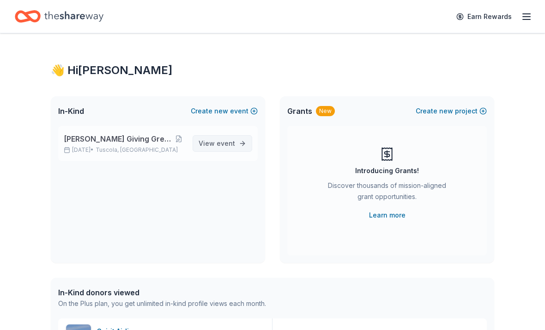
click at [232, 146] on span "event" at bounding box center [226, 143] width 18 height 8
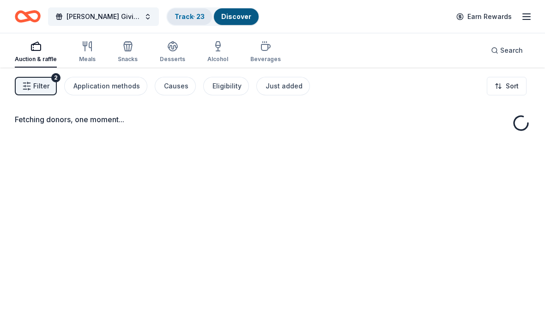
click at [195, 20] on link "Track · 23" at bounding box center [190, 16] width 30 height 8
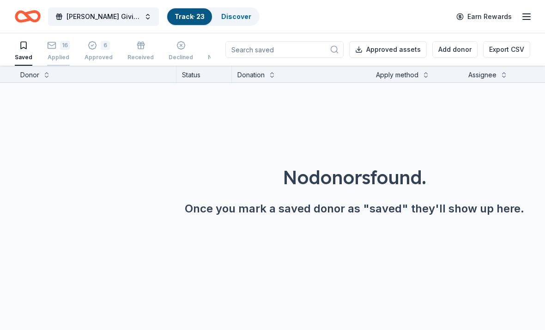
click at [68, 55] on div "Applied" at bounding box center [58, 57] width 23 height 7
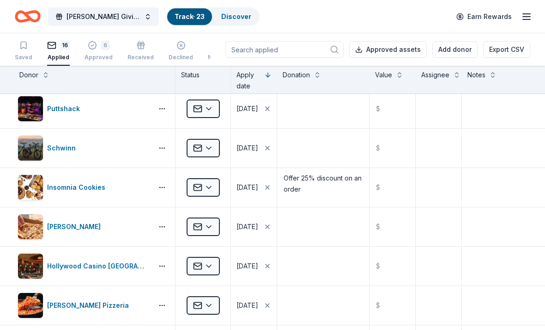
scroll to position [320, 1]
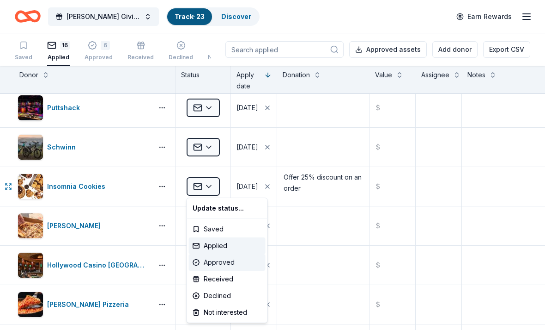
click at [224, 264] on div "Approved" at bounding box center [227, 262] width 77 height 17
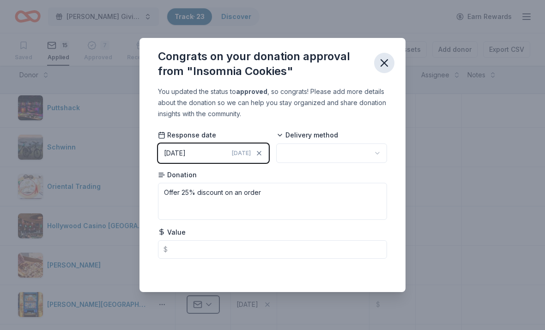
click at [385, 69] on icon "button" at bounding box center [384, 62] width 13 height 13
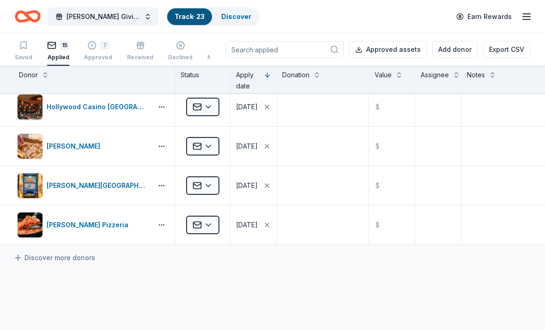
scroll to position [438, 1]
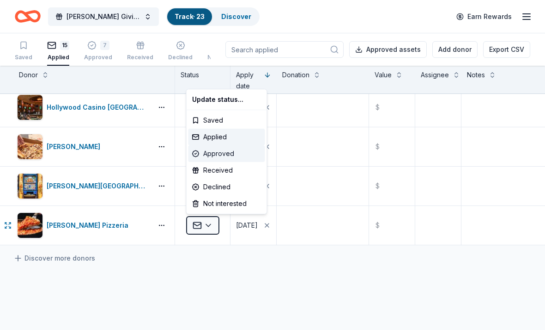
click at [237, 159] on div "Approved" at bounding box center [227, 153] width 77 height 17
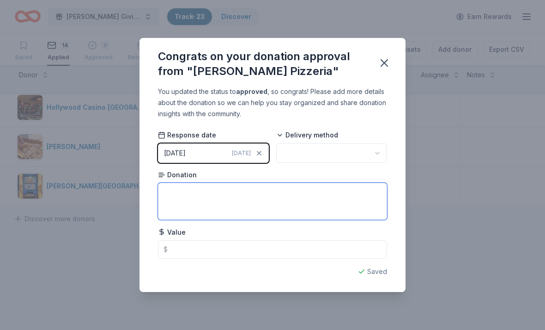
click at [260, 196] on textarea at bounding box center [272, 201] width 229 height 37
type textarea "$25 gift certificate"
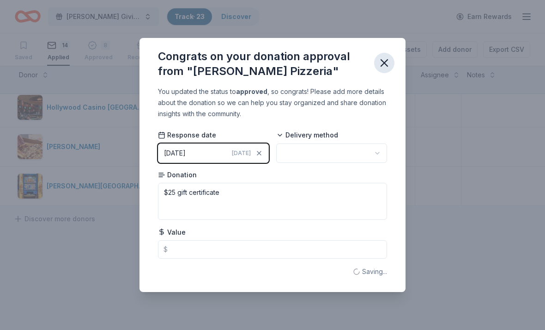
click at [389, 64] on icon "button" at bounding box center [384, 62] width 13 height 13
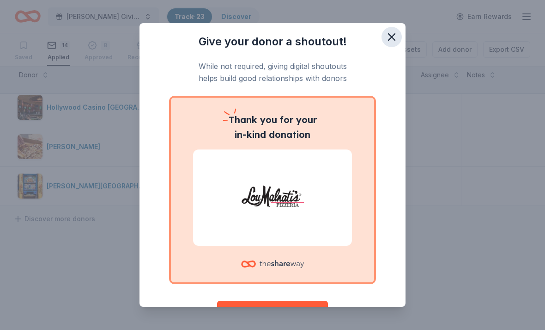
click at [395, 34] on icon "button" at bounding box center [392, 37] width 6 height 6
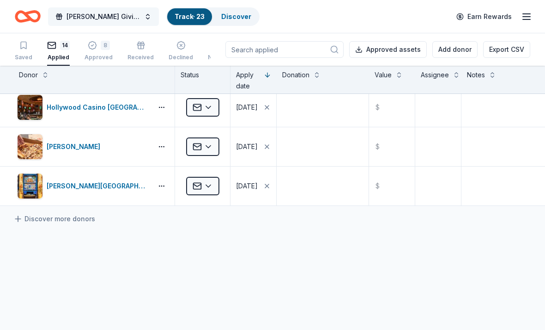
click at [127, 17] on span "[PERSON_NAME] Giving Greens Golf Outing" at bounding box center [104, 16] width 74 height 11
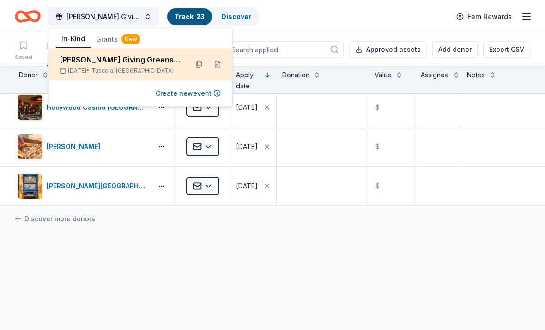
click at [150, 64] on div "[PERSON_NAME] Giving Greens Golf Outing" at bounding box center [120, 59] width 121 height 11
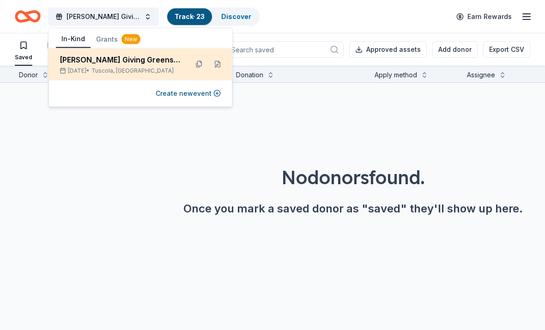
scroll to position [0, 1]
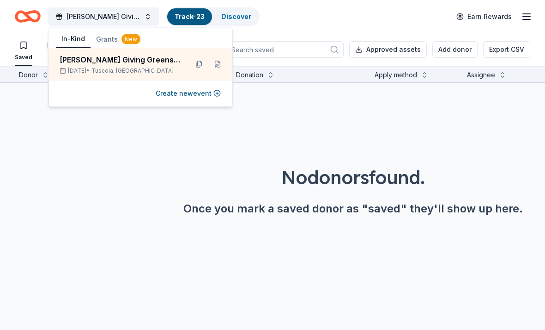
click at [344, 117] on div "No donors found. Once you mark a saved donor as "saved" they'll show up here." at bounding box center [352, 164] width 545 height 163
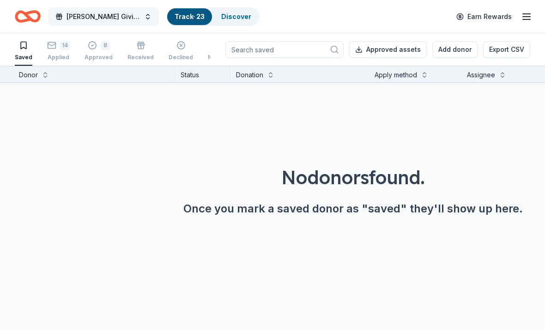
click at [80, 12] on span "[PERSON_NAME] Giving Greens Golf Outing" at bounding box center [104, 16] width 74 height 11
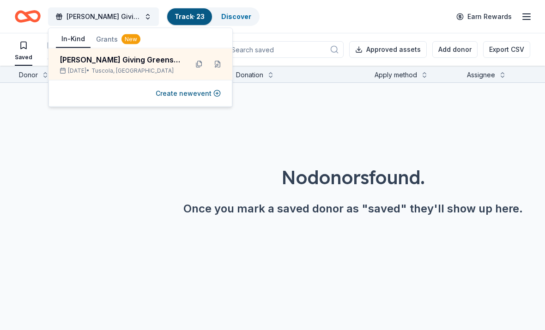
click at [30, 24] on icon "Home" at bounding box center [28, 17] width 26 height 22
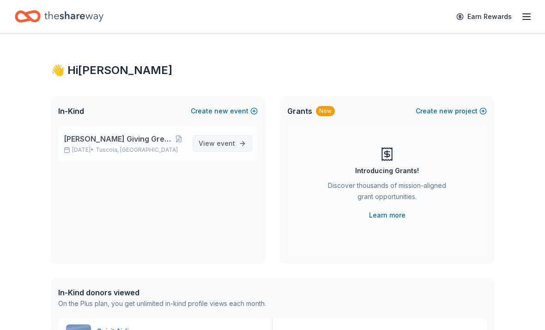
click at [237, 150] on link "View event" at bounding box center [223, 143] width 60 height 17
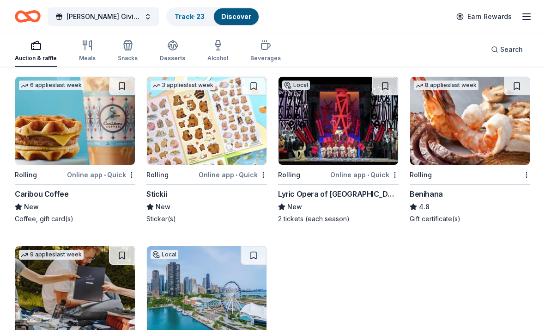
scroll to position [2892, 0]
